Goal: Task Accomplishment & Management: Use online tool/utility

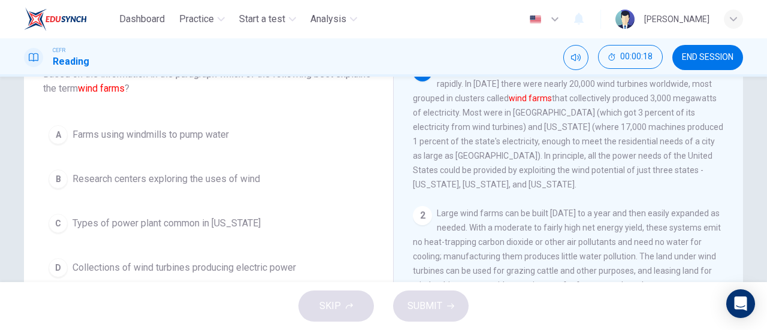
scroll to position [93, 0]
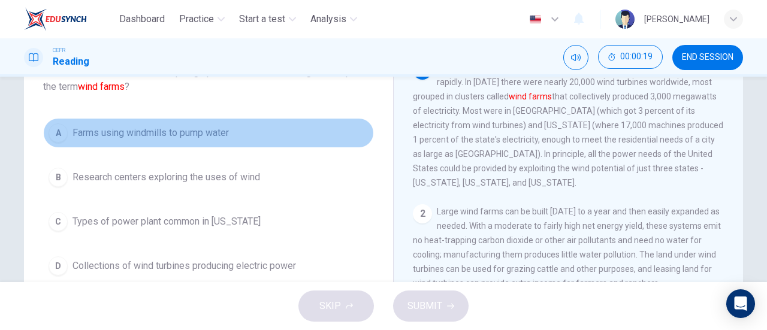
click at [218, 132] on span "Farms using windmills to pump water" at bounding box center [151, 133] width 156 height 14
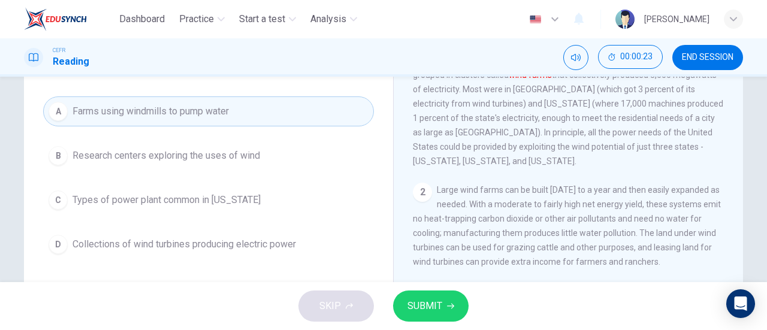
scroll to position [117, 0]
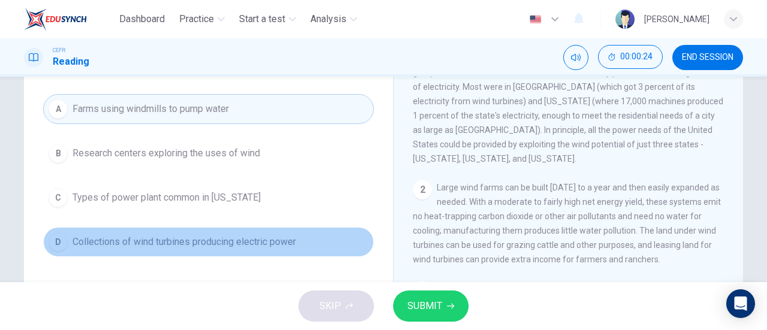
click at [252, 245] on span "Collections of wind turbines producing electric power" at bounding box center [185, 242] width 224 height 14
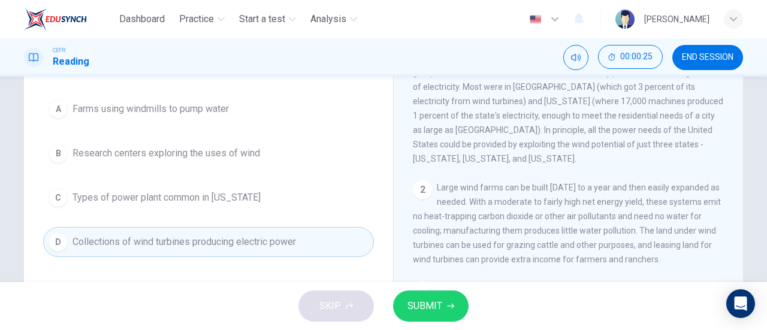
click at [462, 324] on div "SKIP SUBMIT" at bounding box center [383, 306] width 767 height 48
click at [438, 306] on span "SUBMIT" at bounding box center [425, 306] width 35 height 17
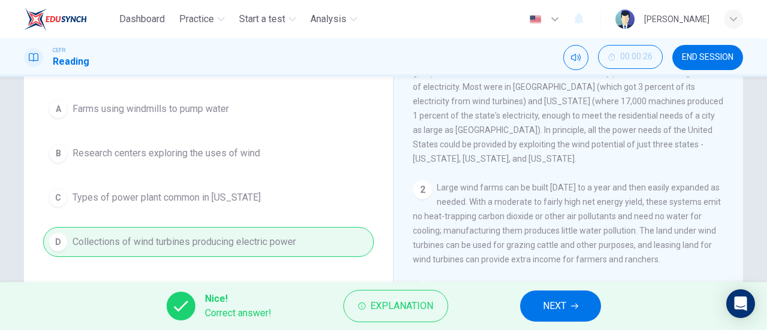
click at [548, 300] on span "NEXT" at bounding box center [554, 306] width 23 height 17
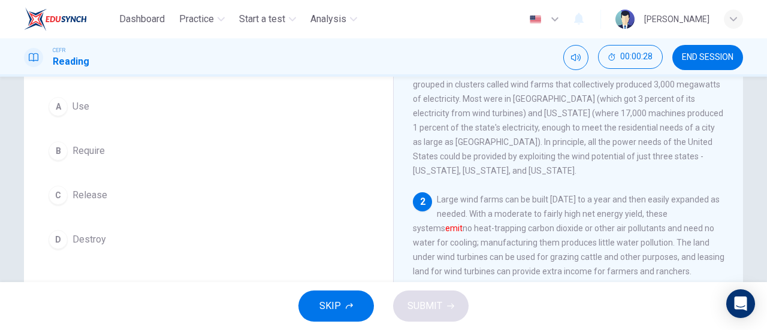
scroll to position [108, 0]
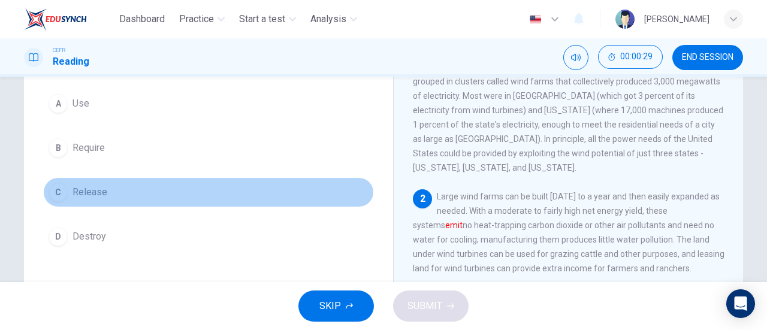
click at [147, 186] on button "C Release" at bounding box center [208, 192] width 331 height 30
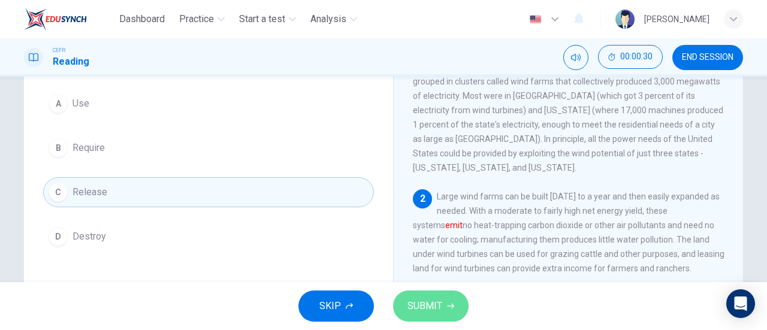
click at [432, 294] on button "SUBMIT" at bounding box center [431, 306] width 76 height 31
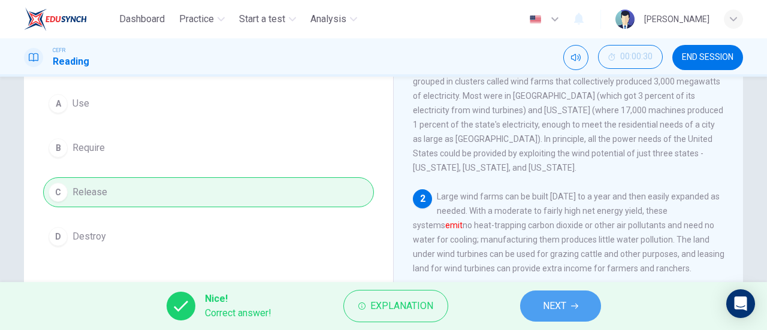
click at [573, 301] on button "NEXT" at bounding box center [560, 306] width 81 height 31
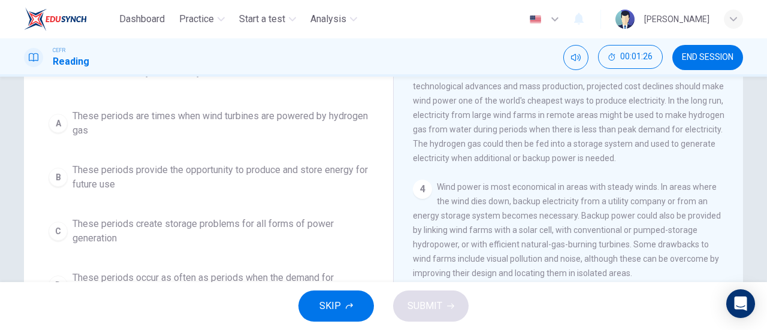
scroll to position [106, 0]
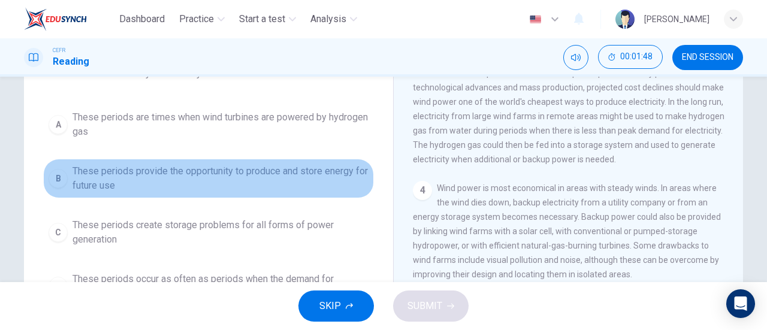
click at [275, 165] on span "These periods provide the opportunity to produce and store energy for future use" at bounding box center [221, 178] width 296 height 29
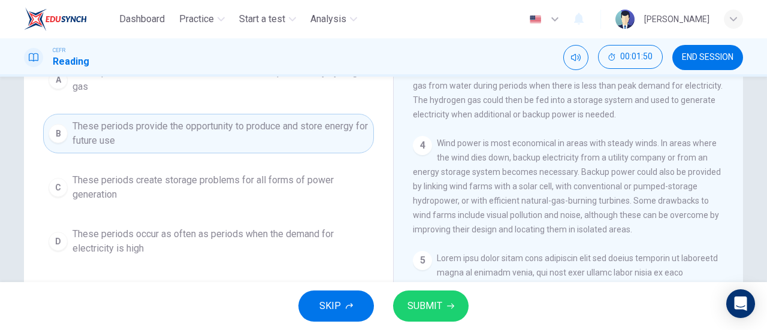
scroll to position [152, 0]
click at [420, 306] on span "SUBMIT" at bounding box center [425, 306] width 35 height 17
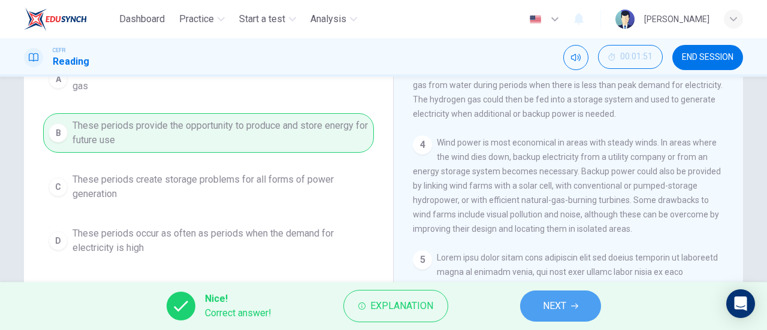
click at [543, 303] on span "NEXT" at bounding box center [554, 306] width 23 height 17
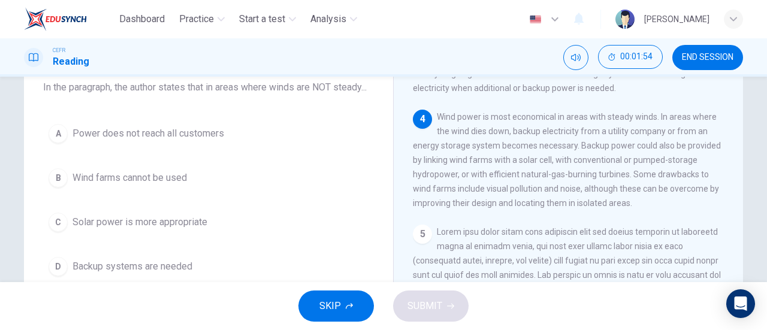
scroll to position [341, 0]
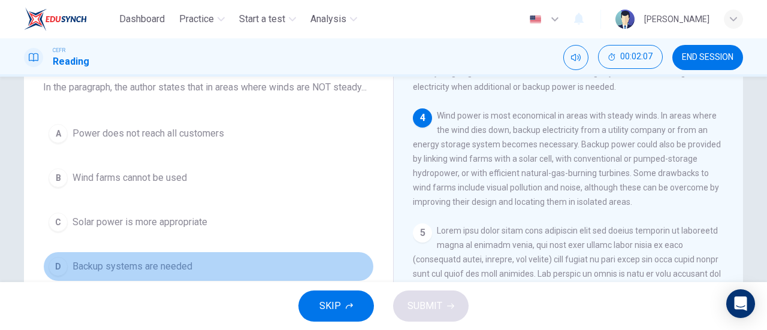
click at [175, 272] on span "Backup systems are needed" at bounding box center [133, 267] width 120 height 14
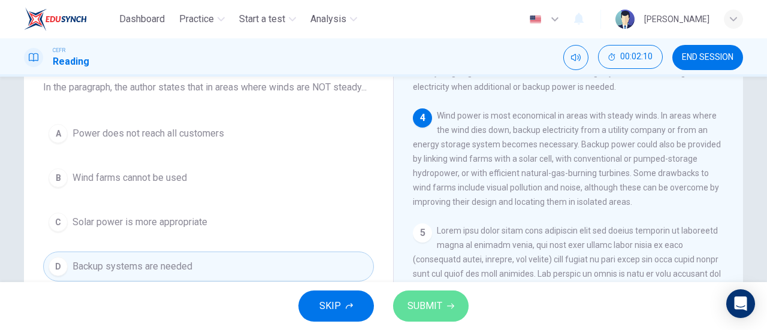
click at [421, 297] on button "SUBMIT" at bounding box center [431, 306] width 76 height 31
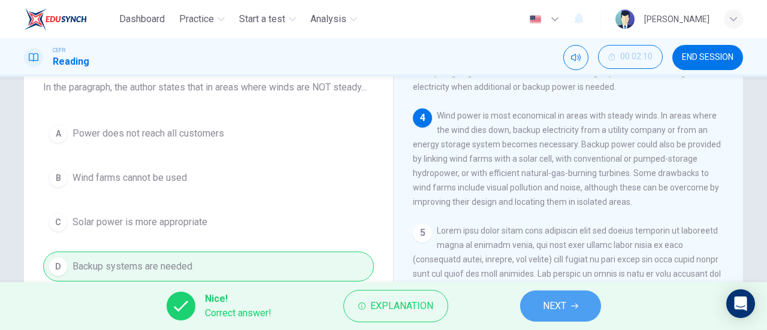
click at [548, 304] on span "NEXT" at bounding box center [554, 306] width 23 height 17
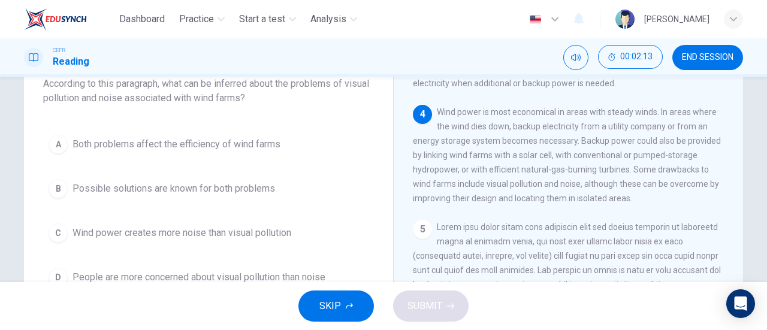
scroll to position [80, 0]
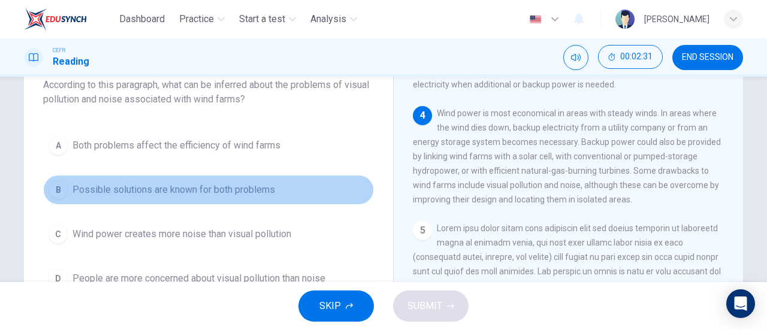
click at [203, 179] on button "B Possible solutions are known for both problems" at bounding box center [208, 190] width 331 height 30
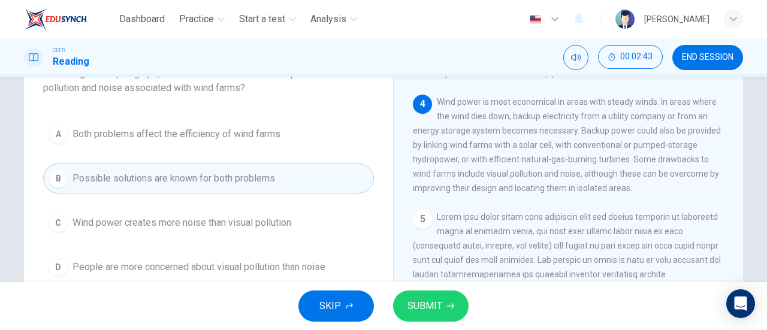
scroll to position [91, 0]
click at [432, 310] on span "SUBMIT" at bounding box center [425, 306] width 35 height 17
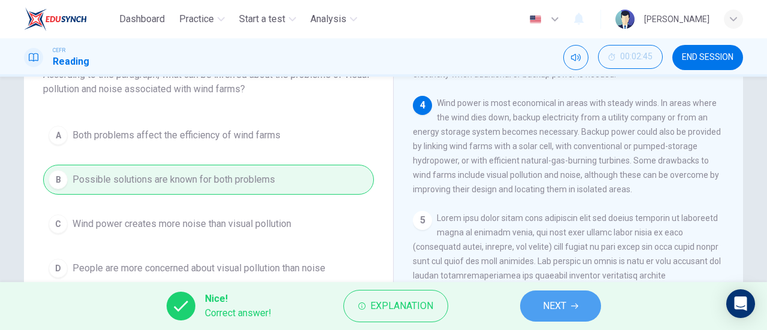
click at [555, 301] on span "NEXT" at bounding box center [554, 306] width 23 height 17
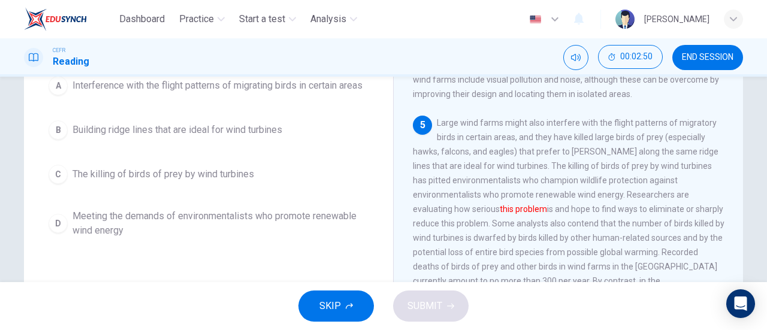
scroll to position [123, 0]
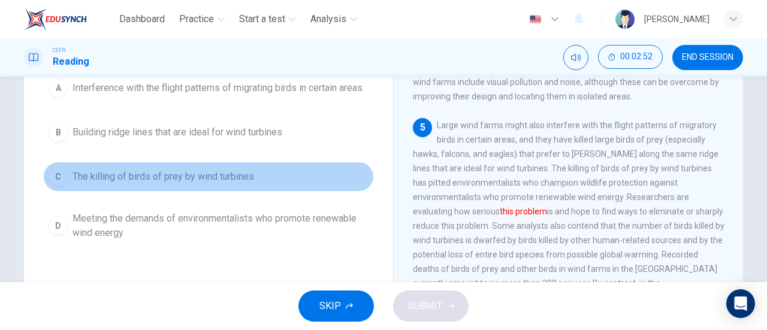
click at [237, 176] on span "The killing of birds of prey by wind turbines" at bounding box center [164, 177] width 182 height 14
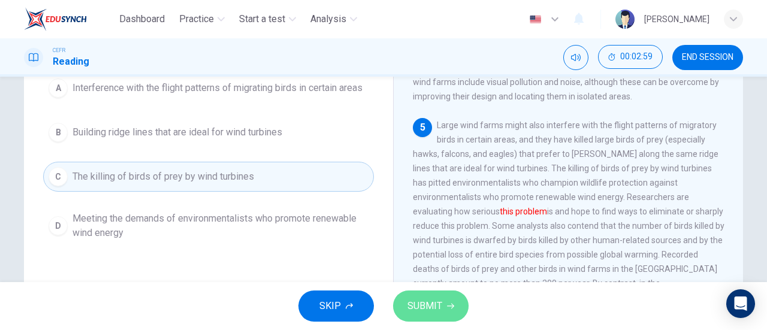
click at [450, 310] on button "SUBMIT" at bounding box center [431, 306] width 76 height 31
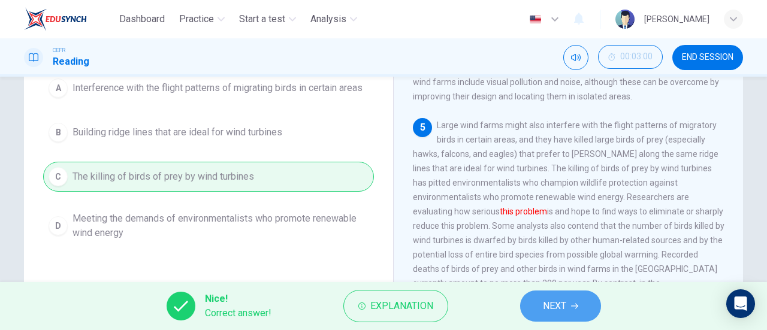
click at [563, 299] on span "NEXT" at bounding box center [554, 306] width 23 height 17
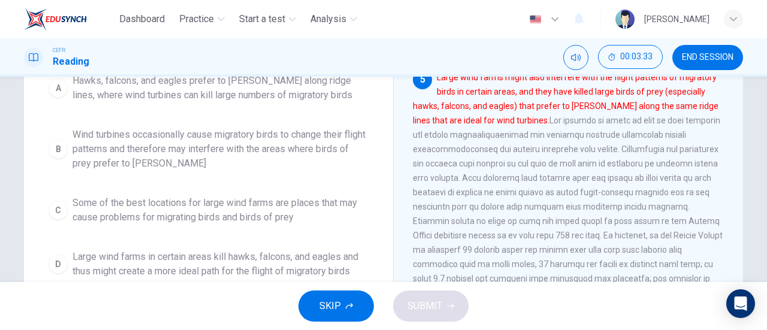
scroll to position [172, 0]
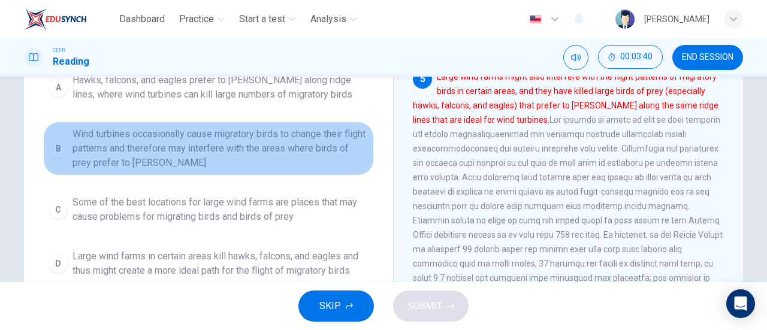
click at [243, 151] on span "Wind turbines occasionally cause migratory birds to change their flight pattern…" at bounding box center [221, 148] width 296 height 43
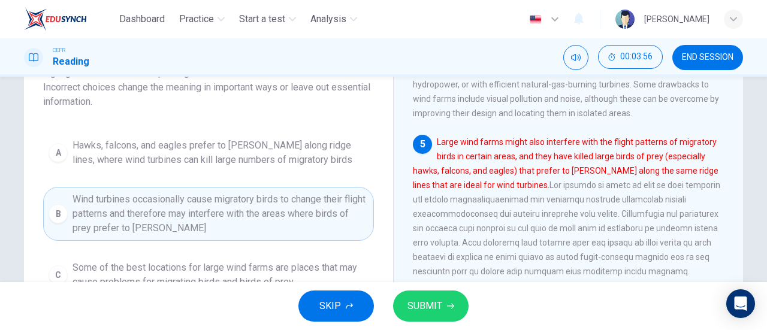
scroll to position [101, 0]
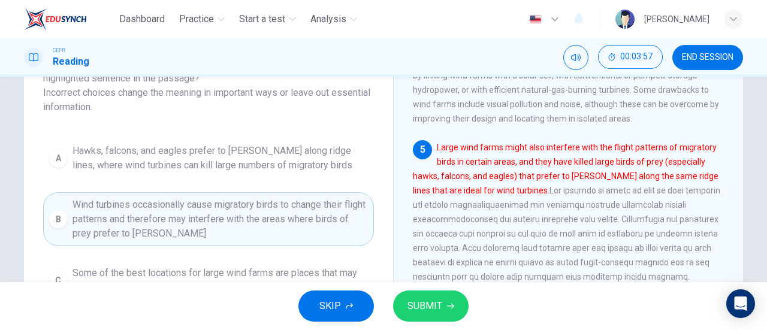
click at [438, 309] on span "SUBMIT" at bounding box center [425, 306] width 35 height 17
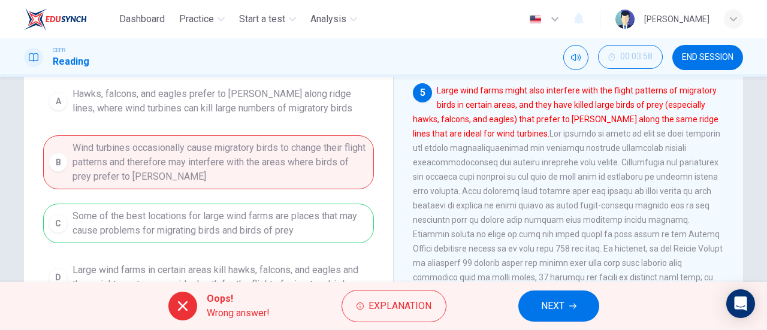
scroll to position [158, 0]
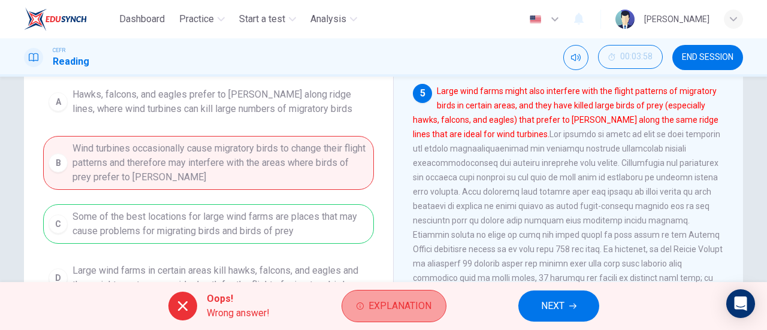
click at [388, 303] on span "Explanation" at bounding box center [400, 306] width 63 height 17
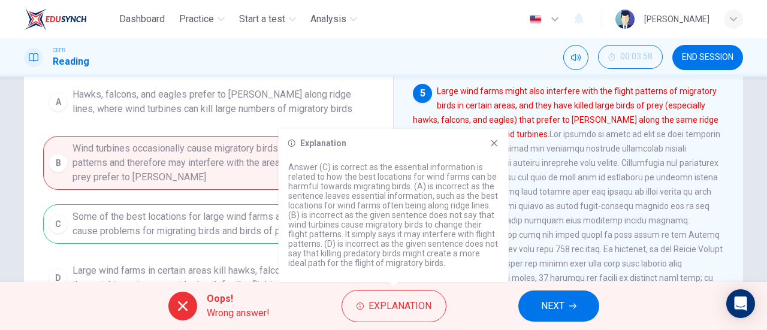
click at [403, 93] on div "Wind Power 1 Since [DATE], the use of wind to produce electricity has been grow…" at bounding box center [568, 161] width 350 height 436
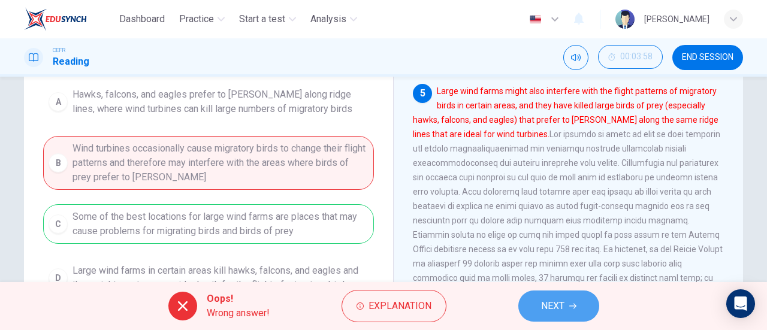
click at [560, 303] on span "NEXT" at bounding box center [552, 306] width 23 height 17
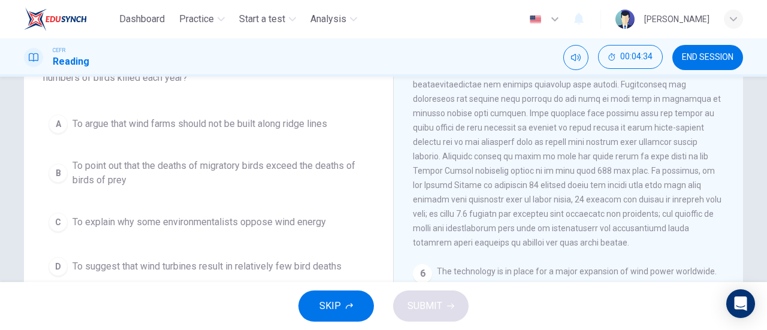
scroll to position [103, 0]
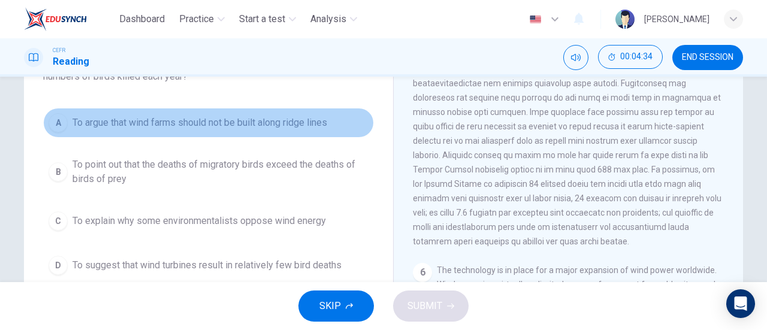
click at [276, 116] on span "To argue that wind farms should not be built along ridge lines" at bounding box center [200, 123] width 255 height 14
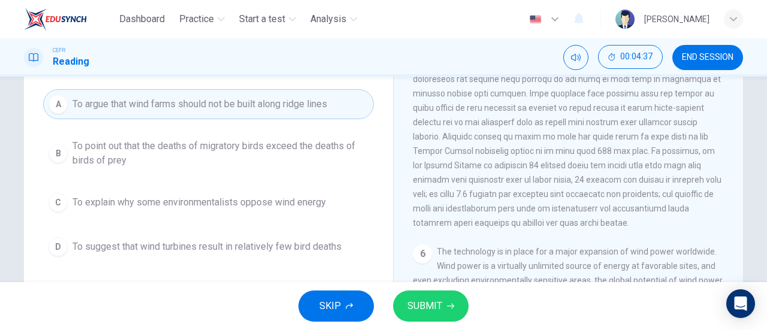
scroll to position [121, 0]
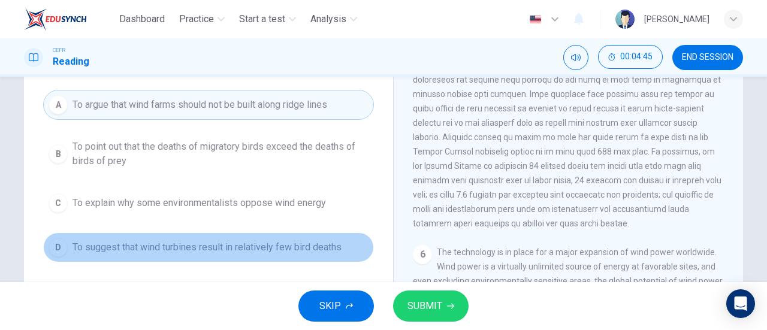
click at [300, 241] on span "To suggest that wind turbines result in relatively few bird deaths" at bounding box center [207, 247] width 269 height 14
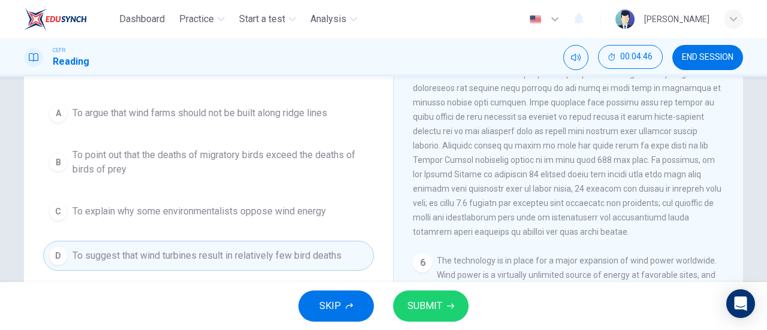
scroll to position [111, 0]
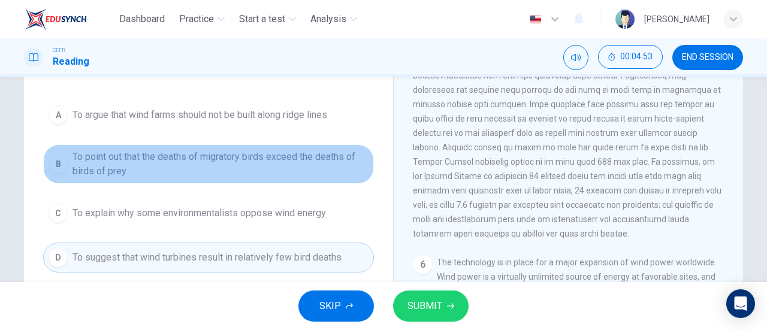
click at [284, 155] on span "To point out that the deaths of migratory birds exceed the deaths of birds of p…" at bounding box center [221, 164] width 296 height 29
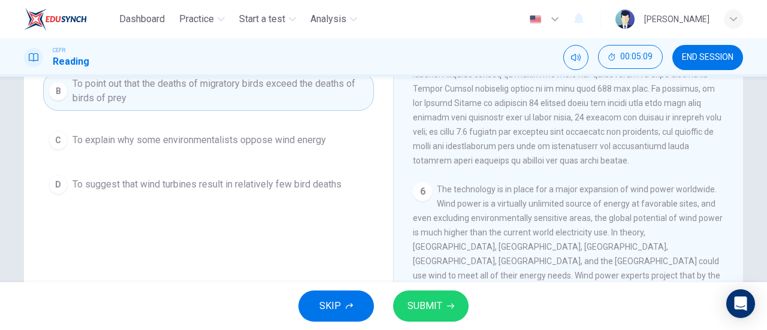
scroll to position [185, 0]
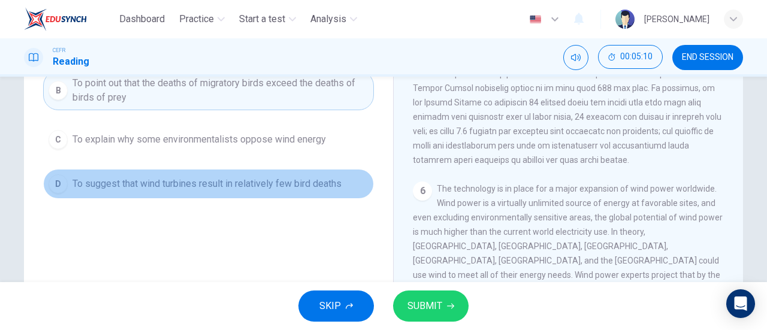
click at [286, 170] on button "D To suggest that wind turbines result in relatively few bird deaths" at bounding box center [208, 184] width 331 height 30
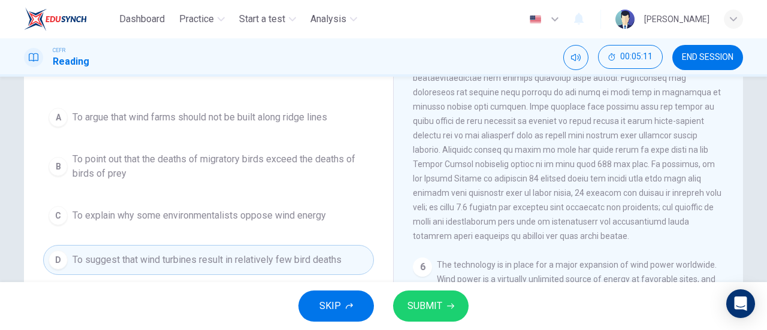
scroll to position [104, 0]
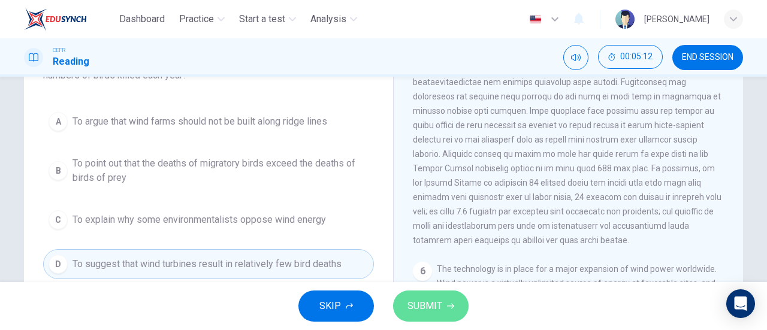
click at [426, 298] on span "SUBMIT" at bounding box center [425, 306] width 35 height 17
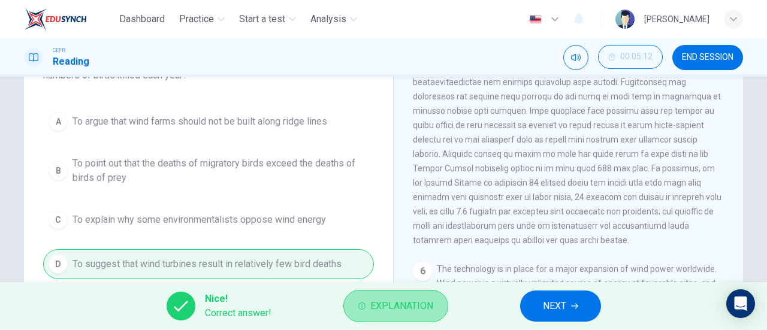
click at [418, 298] on span "Explanation" at bounding box center [401, 306] width 63 height 17
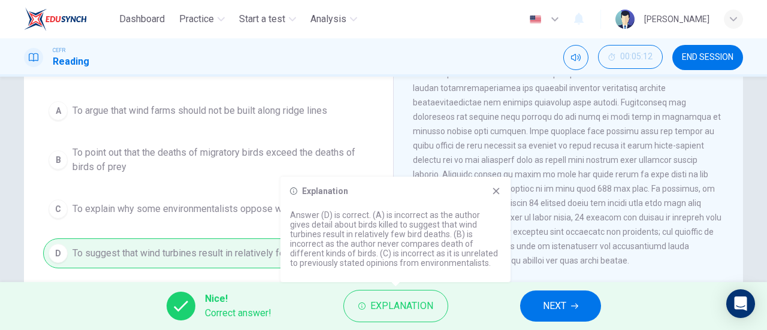
scroll to position [499, 0]
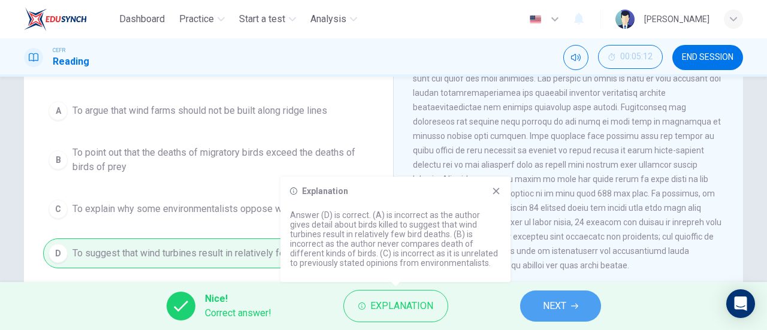
click at [560, 305] on span "NEXT" at bounding box center [554, 306] width 23 height 17
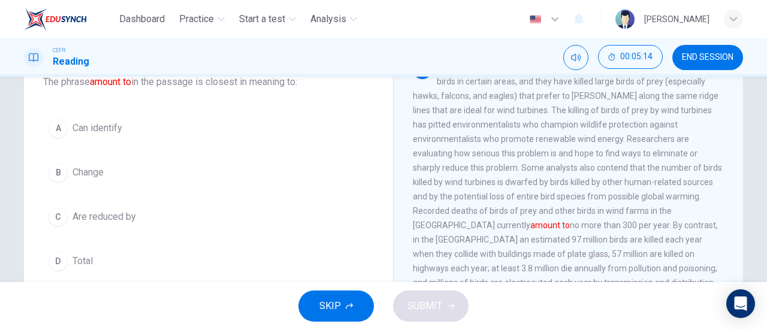
scroll to position [83, 0]
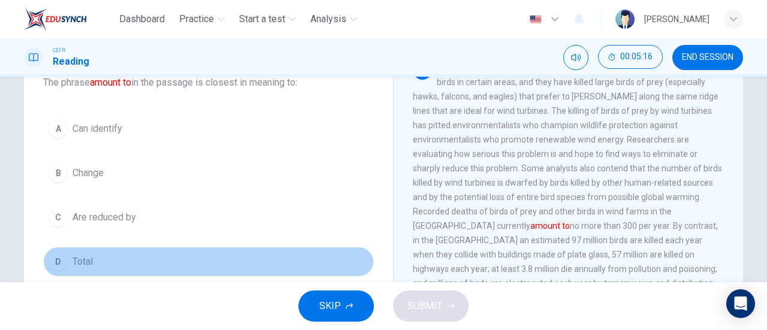
click at [111, 247] on button "D Total" at bounding box center [208, 262] width 331 height 30
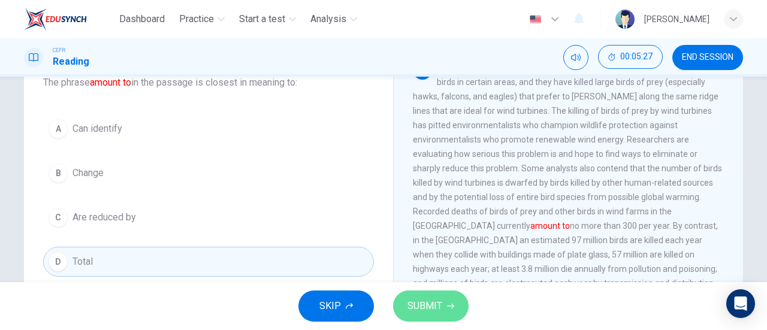
click at [420, 308] on span "SUBMIT" at bounding box center [425, 306] width 35 height 17
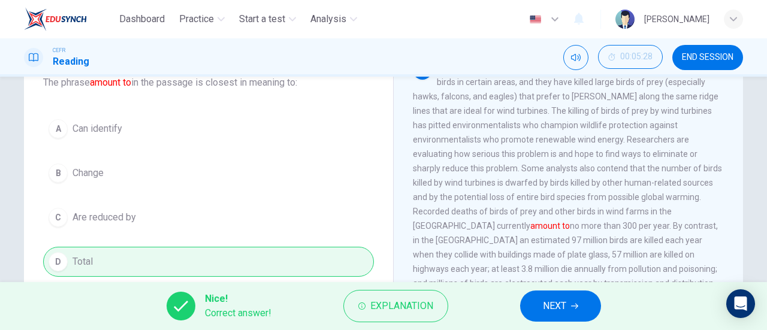
click at [569, 309] on button "NEXT" at bounding box center [560, 306] width 81 height 31
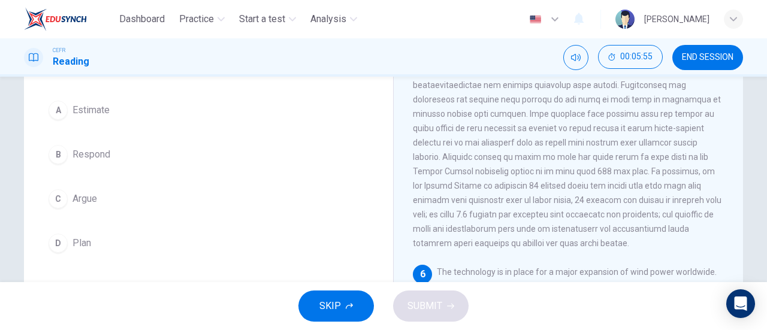
scroll to position [93, 0]
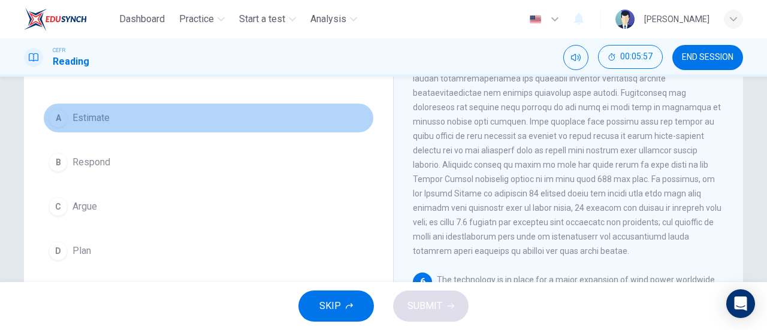
click at [126, 118] on button "A Estimate" at bounding box center [208, 118] width 331 height 30
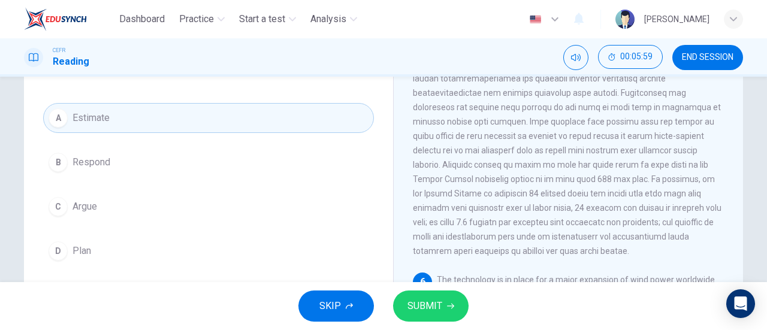
click at [415, 300] on span "SUBMIT" at bounding box center [425, 306] width 35 height 17
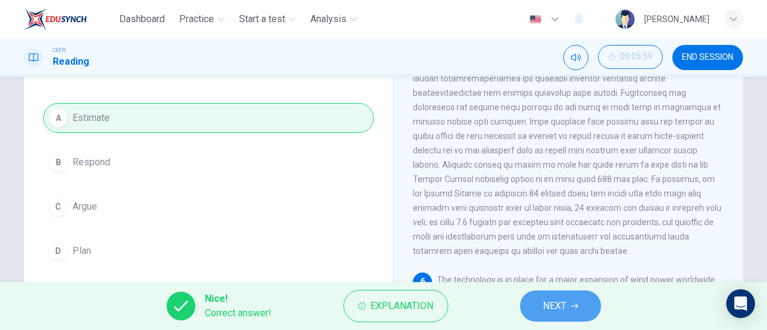
click at [570, 310] on button "NEXT" at bounding box center [560, 306] width 81 height 31
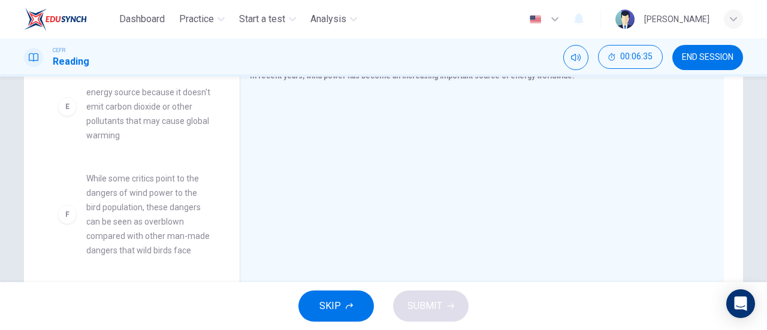
scroll to position [228, 0]
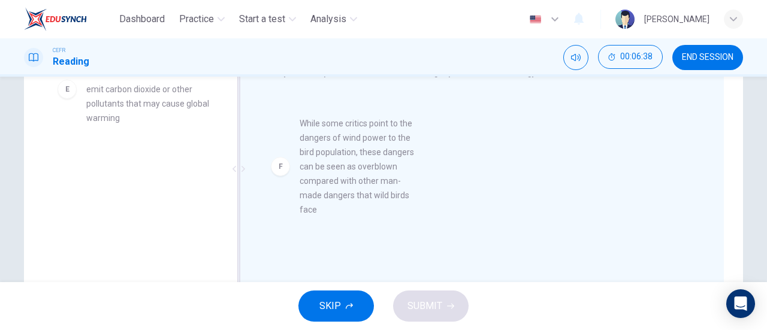
drag, startPoint x: 153, startPoint y: 243, endPoint x: 394, endPoint y: 201, distance: 244.0
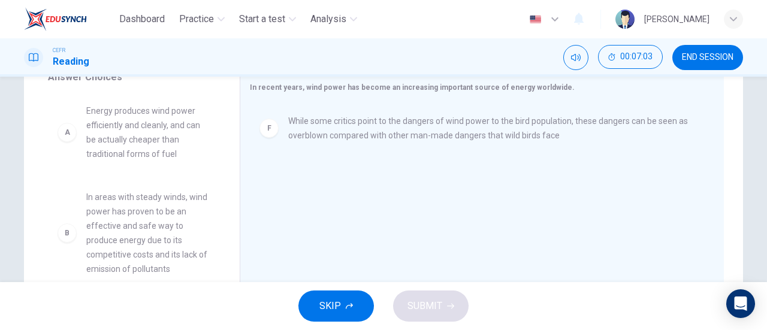
scroll to position [215, 0]
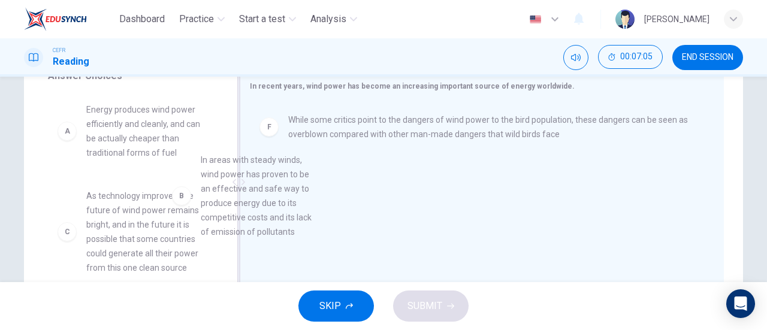
drag, startPoint x: 150, startPoint y: 213, endPoint x: 317, endPoint y: 161, distance: 175.0
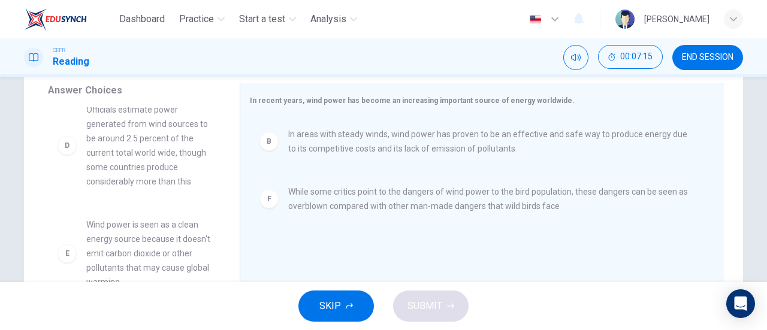
scroll to position [223, 0]
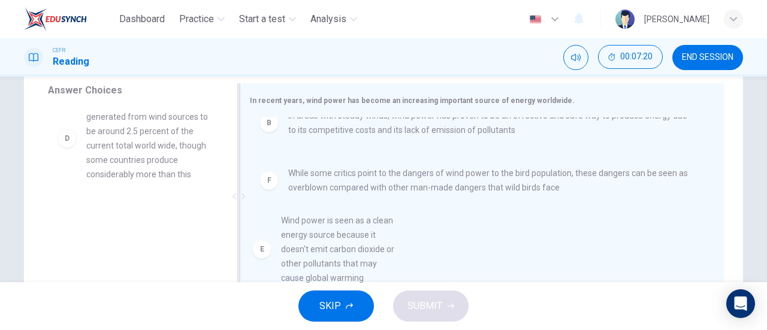
drag, startPoint x: 180, startPoint y: 239, endPoint x: 420, endPoint y: 240, distance: 239.1
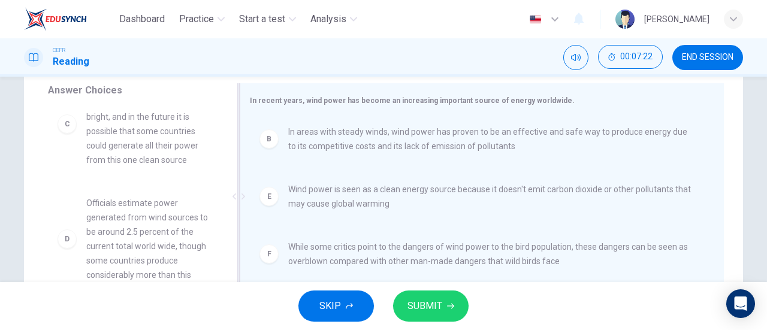
scroll to position [0, 0]
click at [438, 298] on span "SUBMIT" at bounding box center [425, 306] width 35 height 17
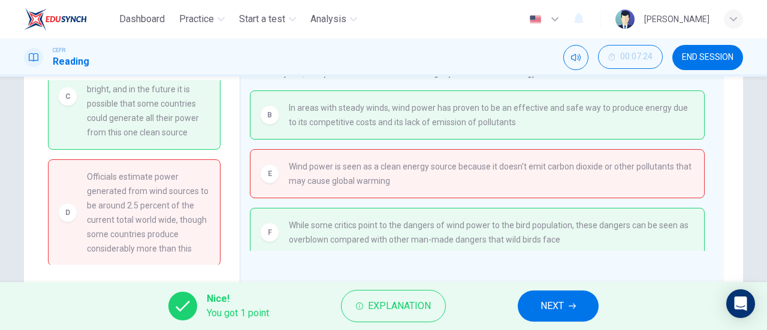
scroll to position [230, 0]
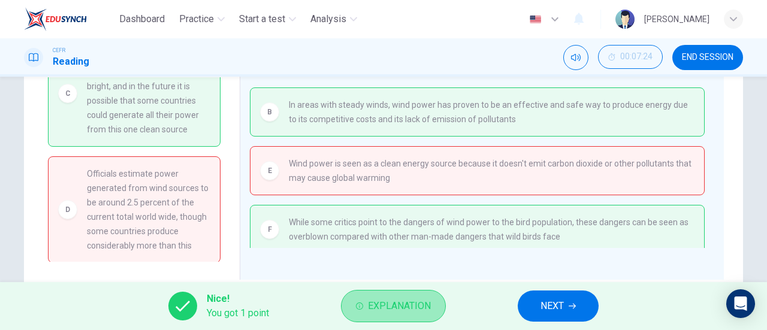
click at [432, 310] on button "Explanation" at bounding box center [393, 306] width 105 height 32
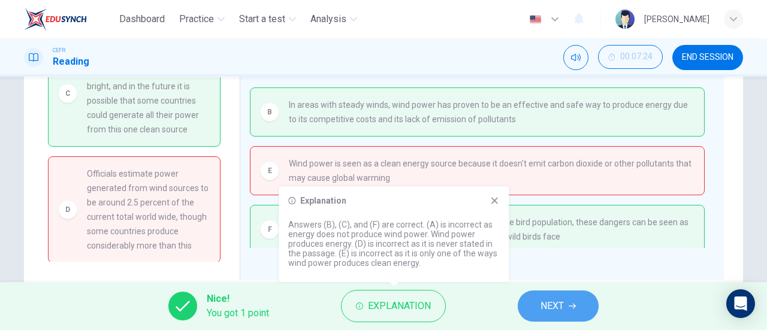
click at [559, 312] on span "NEXT" at bounding box center [552, 306] width 23 height 17
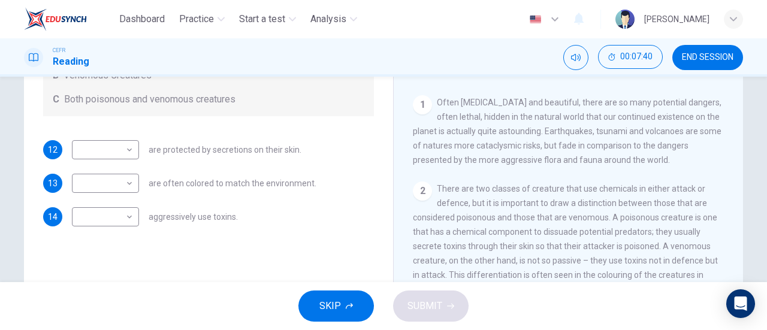
scroll to position [213, 0]
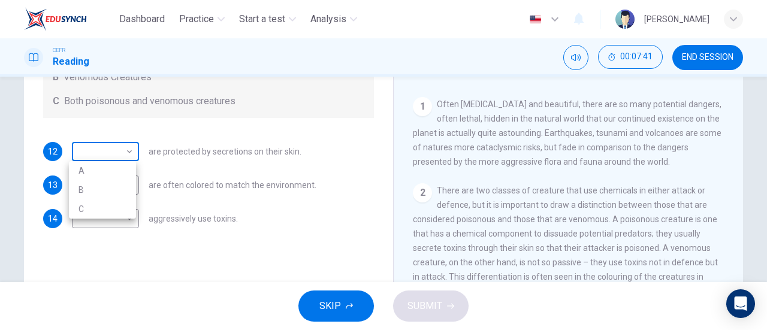
click at [98, 143] on body "Dashboard Practice Start a test Analysis English en ​ NUR IRDINA BINTI NOR AZHA…" at bounding box center [383, 165] width 767 height 330
click at [98, 143] on div at bounding box center [383, 165] width 767 height 330
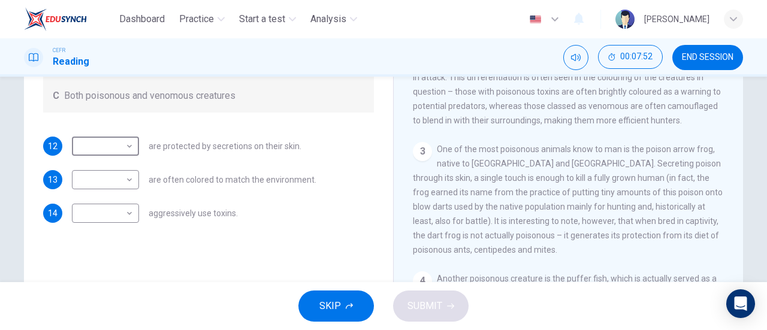
scroll to position [291, 0]
click at [92, 148] on body "Dashboard Practice Start a test Analysis English en ​ NUR IRDINA BINTI NOR AZHA…" at bounding box center [383, 165] width 767 height 330
click at [194, 182] on div at bounding box center [383, 165] width 767 height 330
click at [384, 223] on div "Questions 12 - 14 Write the correct letter, A , B or C in the boxes below. Acco…" at bounding box center [383, 91] width 719 height 417
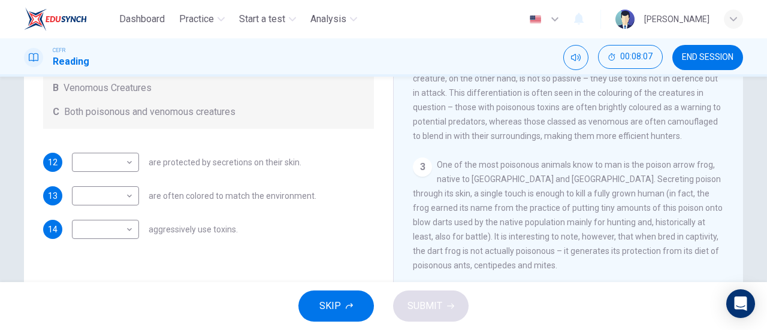
scroll to position [199, 0]
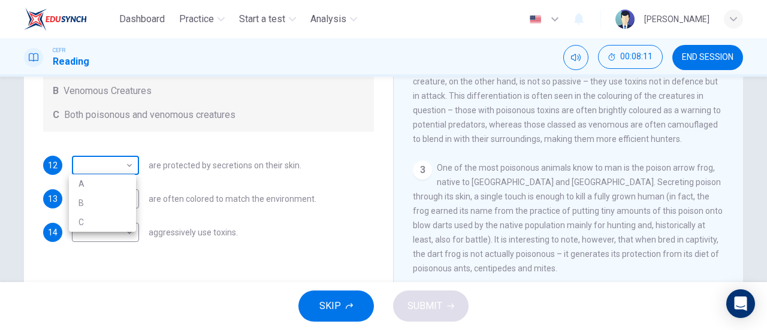
click at [80, 170] on body "Dashboard Practice Start a test Analysis English en ​ NUR IRDINA BINTI NOR AZHA…" at bounding box center [383, 165] width 767 height 330
click at [92, 180] on li "A" at bounding box center [102, 183] width 67 height 19
type input "A"
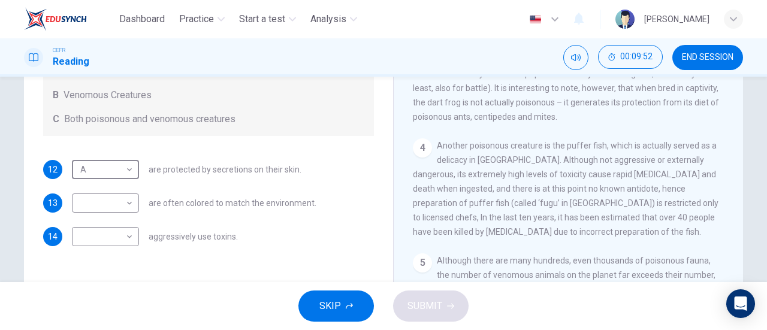
scroll to position [444, 0]
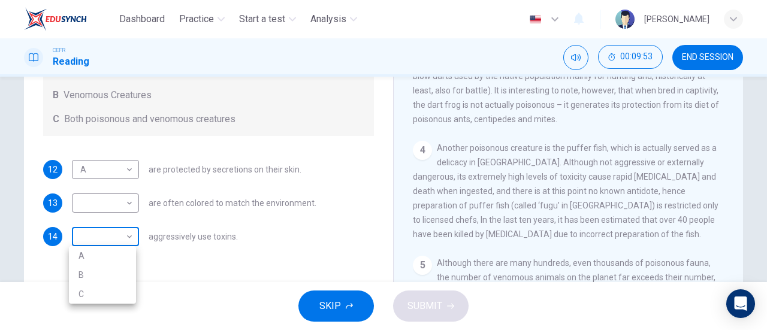
click at [123, 232] on body "Dashboard Practice Start a test Analysis English en ​ NUR IRDINA BINTI NOR AZHA…" at bounding box center [383, 165] width 767 height 330
click at [108, 275] on li "B" at bounding box center [102, 275] width 67 height 19
type input "B"
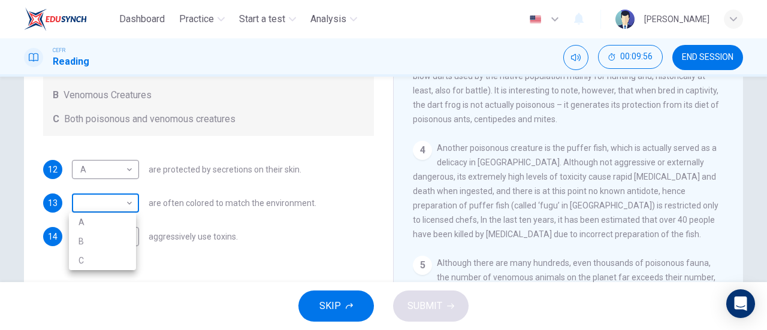
click at [95, 207] on body "Dashboard Practice Start a test Analysis English en ​ NUR IRDINA BINTI NOR AZHA…" at bounding box center [383, 165] width 767 height 330
click at [109, 259] on li "C" at bounding box center [102, 260] width 67 height 19
type input "C"
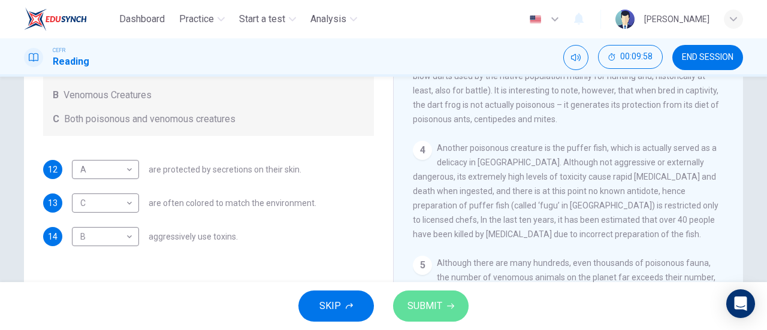
click at [447, 309] on icon "button" at bounding box center [450, 306] width 7 height 7
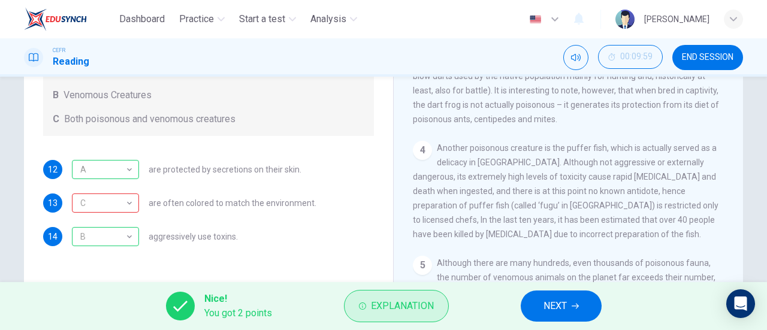
click at [396, 304] on span "Explanation" at bounding box center [402, 306] width 63 height 17
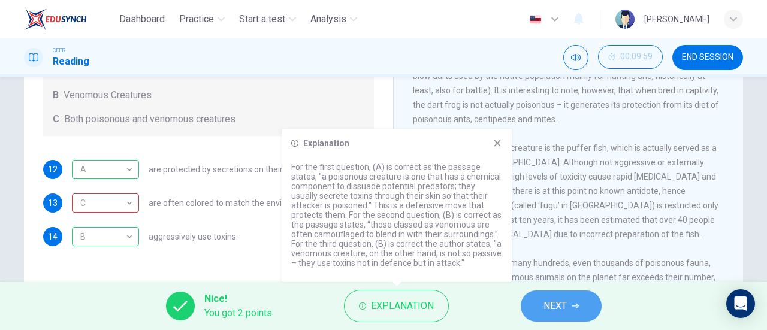
click at [568, 299] on button "NEXT" at bounding box center [561, 306] width 81 height 31
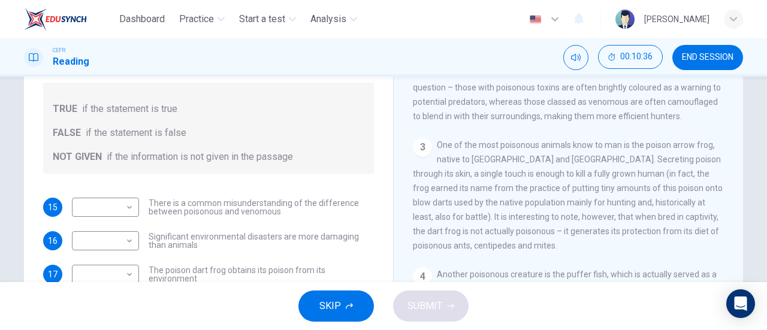
scroll to position [77, 0]
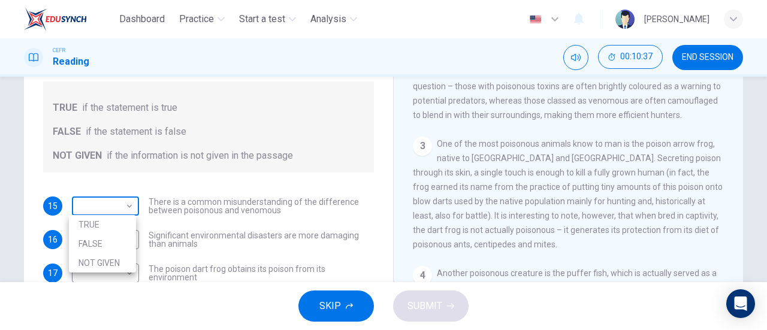
click at [109, 197] on body "Dashboard Practice Start a test Analysis English en ​ NUR [PERSON_NAME] CEFR Re…" at bounding box center [383, 165] width 767 height 330
click at [127, 257] on li "NOT GIVEN" at bounding box center [102, 263] width 67 height 19
type input "NOT GIVEN"
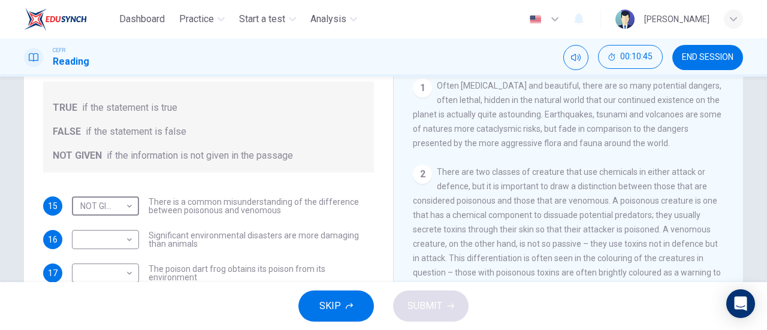
scroll to position [248, 0]
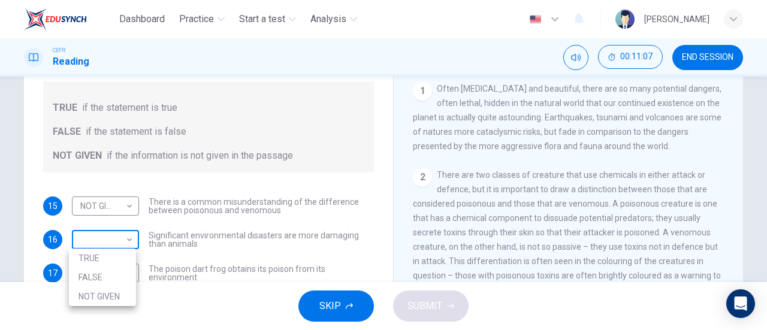
click at [131, 239] on body "Dashboard Practice Start a test Analysis English en ​ NUR [PERSON_NAME] CEFR Re…" at bounding box center [383, 165] width 767 height 330
click at [96, 278] on li "FALSE" at bounding box center [102, 277] width 67 height 19
type input "FALSE"
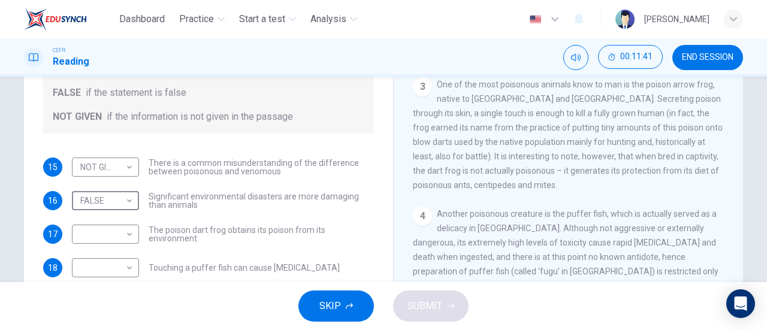
scroll to position [119, 0]
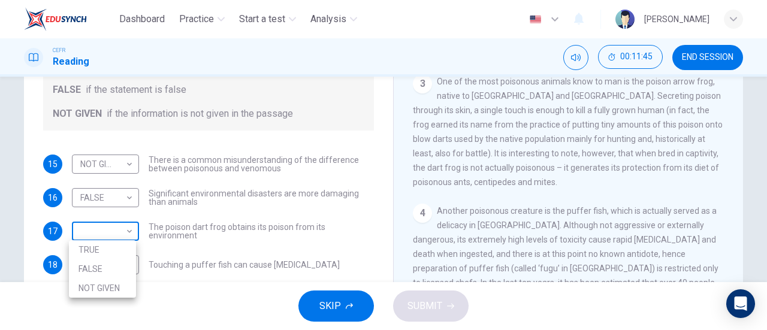
click at [109, 233] on body "Dashboard Practice Start a test Analysis English en ​ NUR [PERSON_NAME] CEFR Re…" at bounding box center [383, 165] width 767 height 330
click at [96, 263] on li "FALSE" at bounding box center [102, 269] width 67 height 19
type input "FALSE"
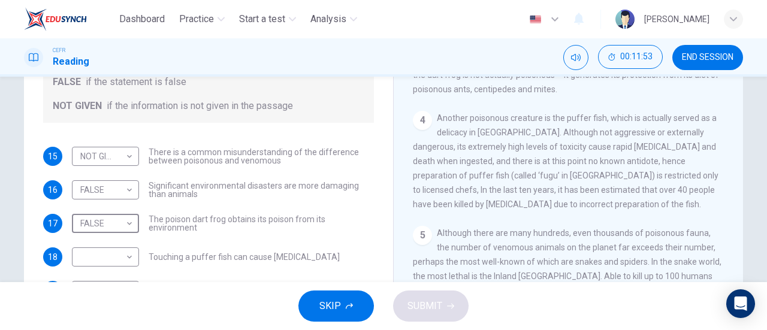
scroll to position [127, 0]
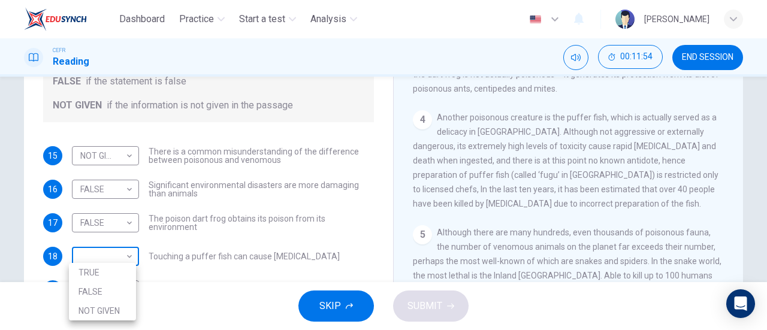
click at [123, 260] on body "Dashboard Practice Start a test Analysis English en ​ NUR [PERSON_NAME] CEFR Re…" at bounding box center [383, 165] width 767 height 330
click at [120, 295] on li "FALSE" at bounding box center [102, 291] width 67 height 19
type input "FALSE"
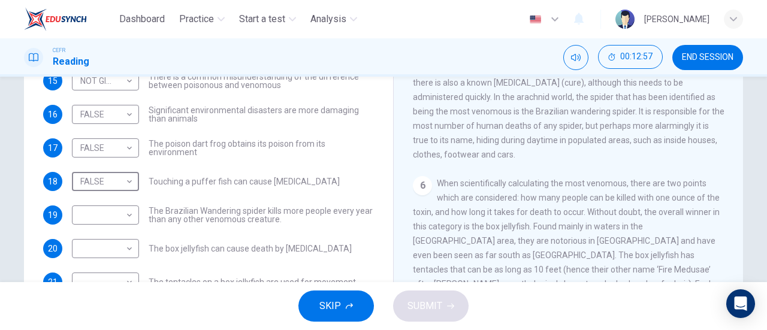
scroll to position [703, 0]
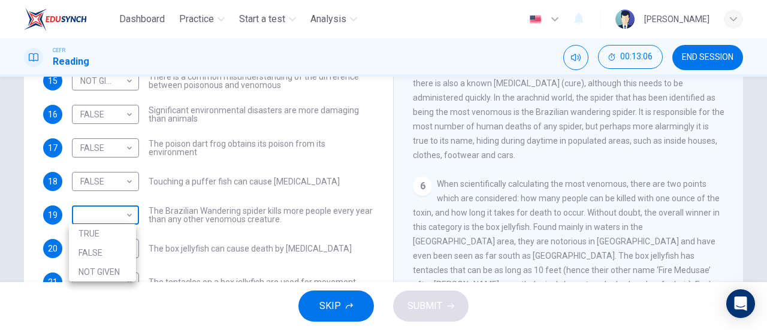
click at [102, 219] on body "Dashboard Practice Start a test Analysis English en ​ NUR [PERSON_NAME] NOR AZH…" at bounding box center [383, 165] width 767 height 330
click at [107, 276] on li "NOT GIVEN" at bounding box center [102, 272] width 67 height 19
type input "NOT GIVEN"
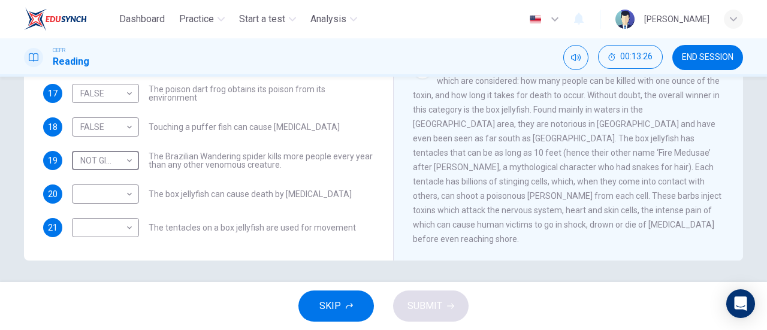
scroll to position [773, 0]
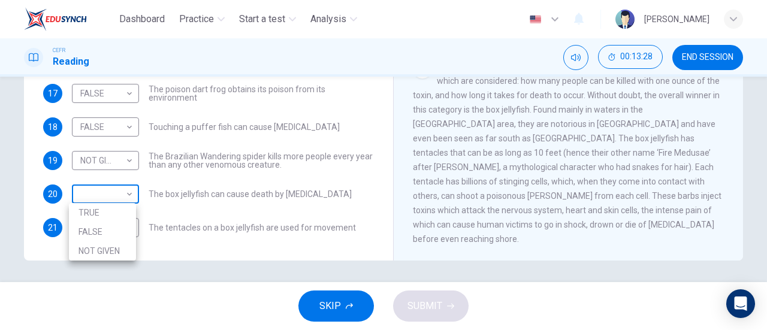
click at [97, 189] on body "Dashboard Practice Start a test Analysis English en ​ NUR [PERSON_NAME] NOR AZH…" at bounding box center [383, 165] width 767 height 330
click at [96, 216] on li "TRUE" at bounding box center [102, 212] width 67 height 19
type input "TRUE"
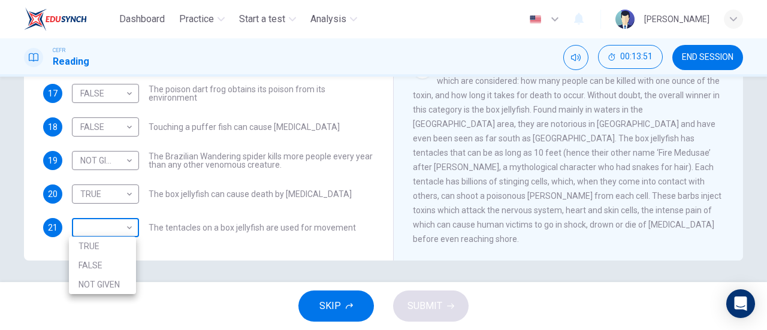
click at [131, 227] on body "Dashboard Practice Start a test Analysis English en ​ NUR [PERSON_NAME] NOR AZH…" at bounding box center [383, 165] width 767 height 330
click at [126, 293] on li "NOT GIVEN" at bounding box center [102, 284] width 67 height 19
type input "NOT GIVEN"
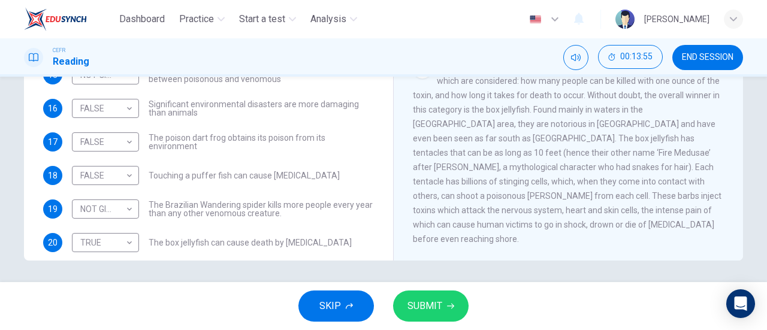
scroll to position [82, 0]
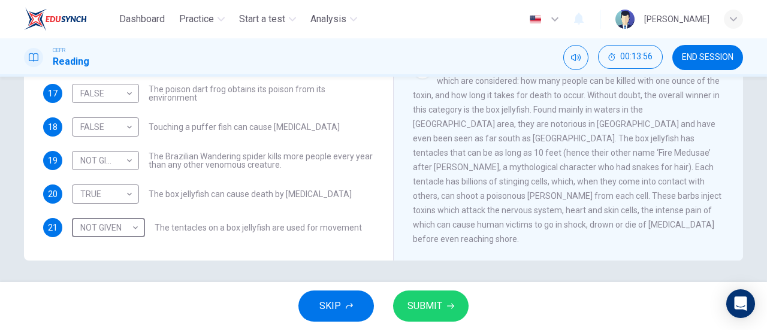
click at [414, 298] on span "SUBMIT" at bounding box center [425, 306] width 35 height 17
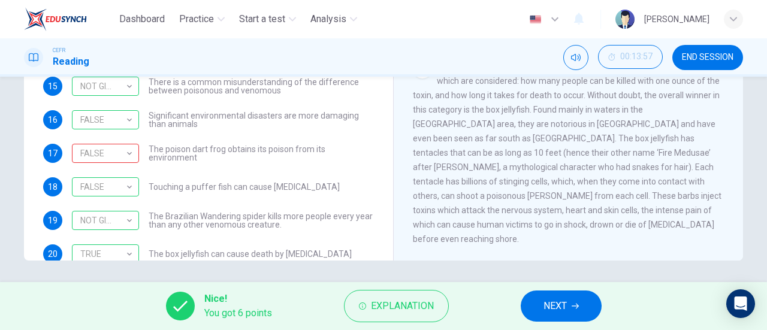
scroll to position [0, 0]
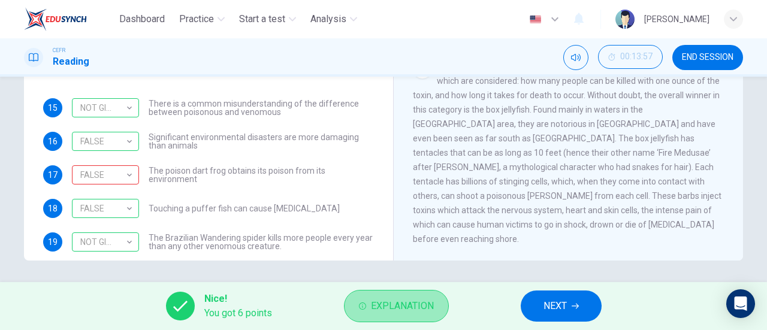
click at [403, 309] on span "Explanation" at bounding box center [402, 306] width 63 height 17
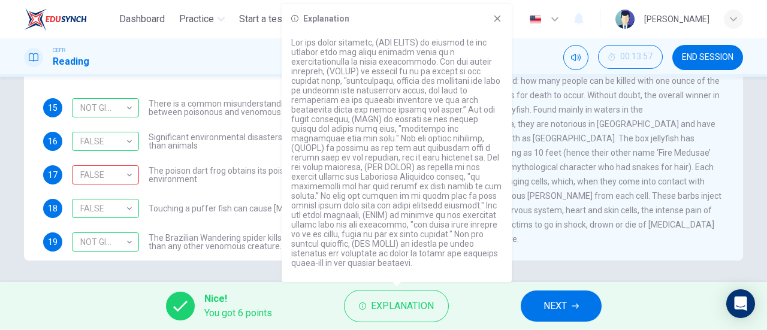
click at [625, 134] on span "When scientifically calculating the most venomous, there are two points which a…" at bounding box center [567, 153] width 309 height 182
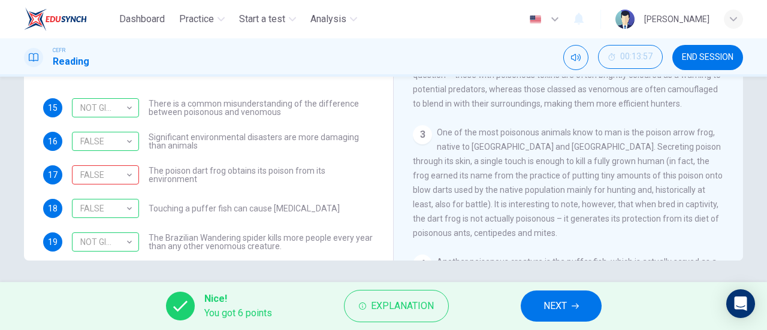
scroll to position [268, 0]
click at [695, 47] on button "END SESSION" at bounding box center [707, 57] width 71 height 25
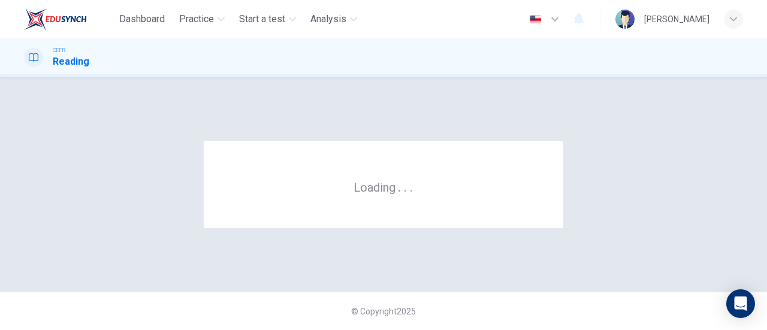
scroll to position [0, 0]
